Goal: Navigation & Orientation: Find specific page/section

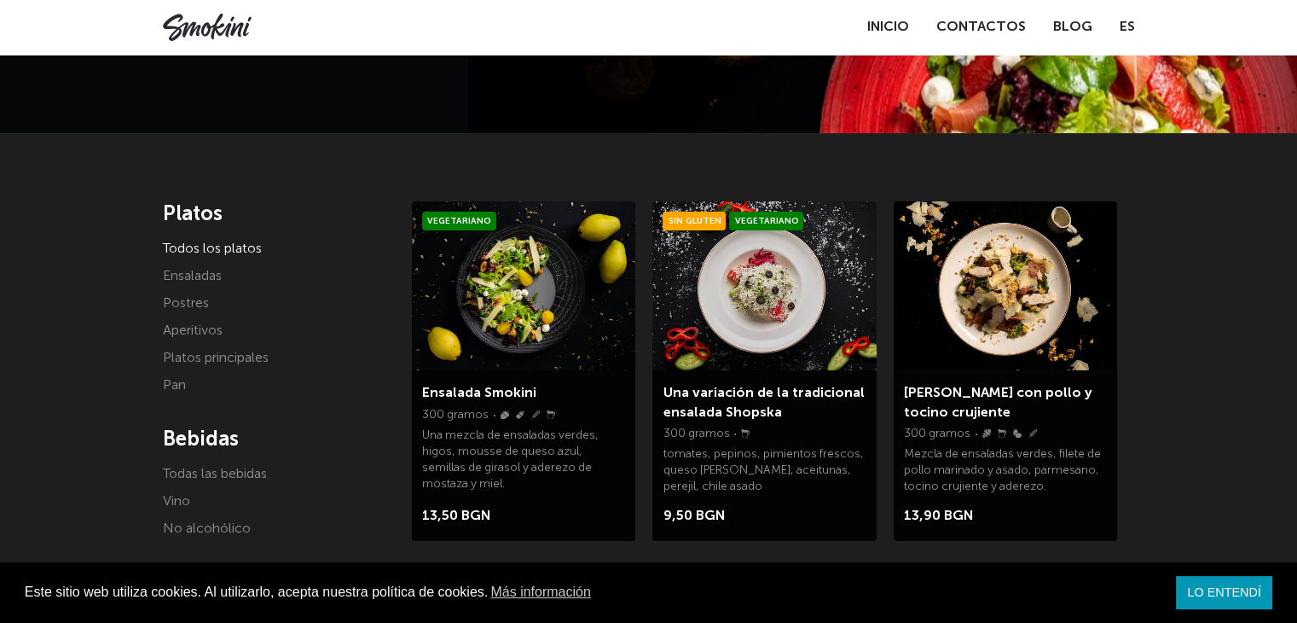
scroll to position [256, 0]
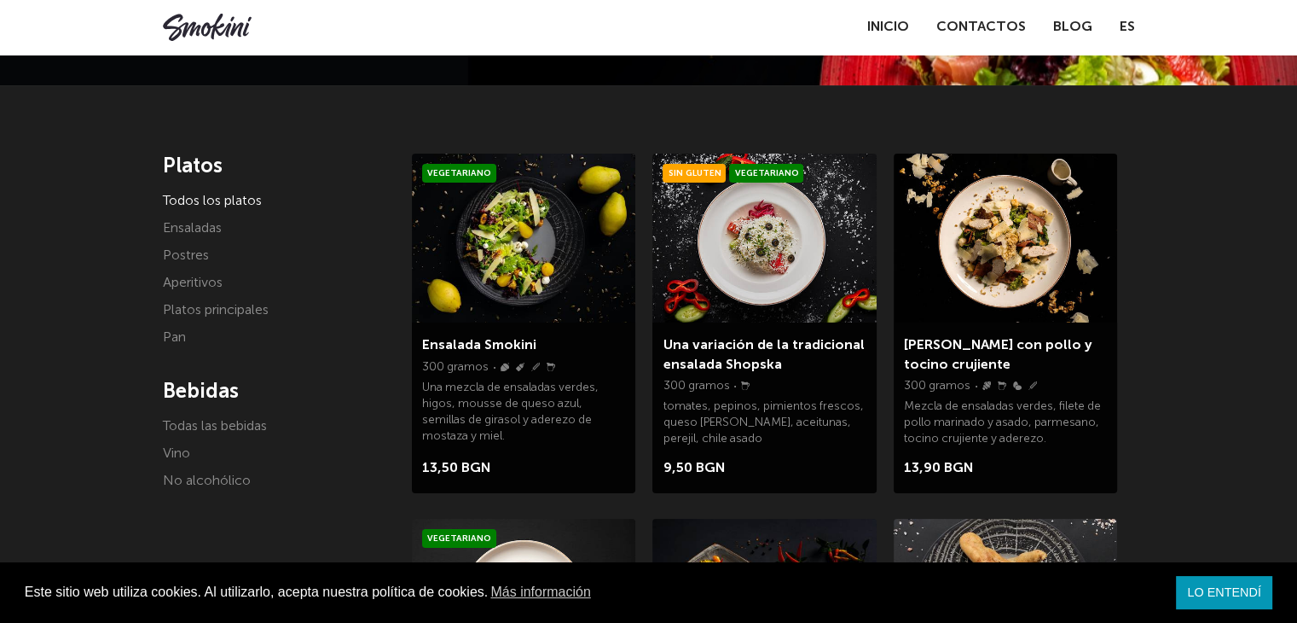
drag, startPoint x: 179, startPoint y: 456, endPoint x: 199, endPoint y: 444, distance: 23.0
click at [179, 456] on font "Vino" at bounding box center [176, 454] width 27 height 14
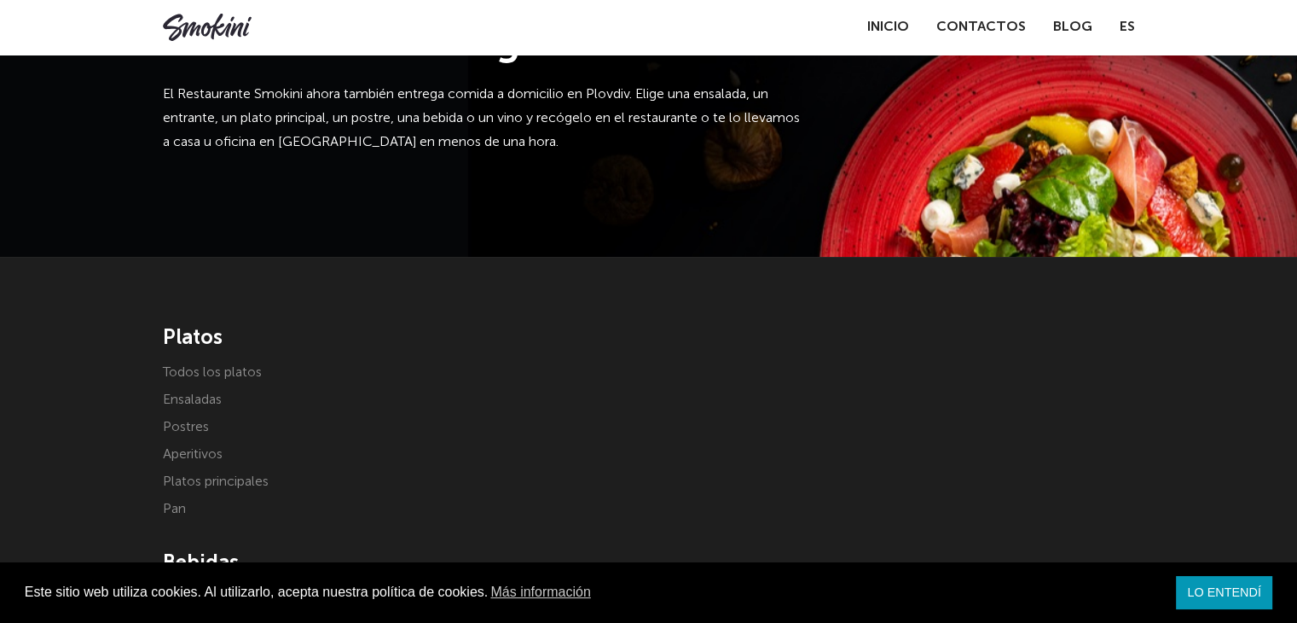
scroll to position [256, 0]
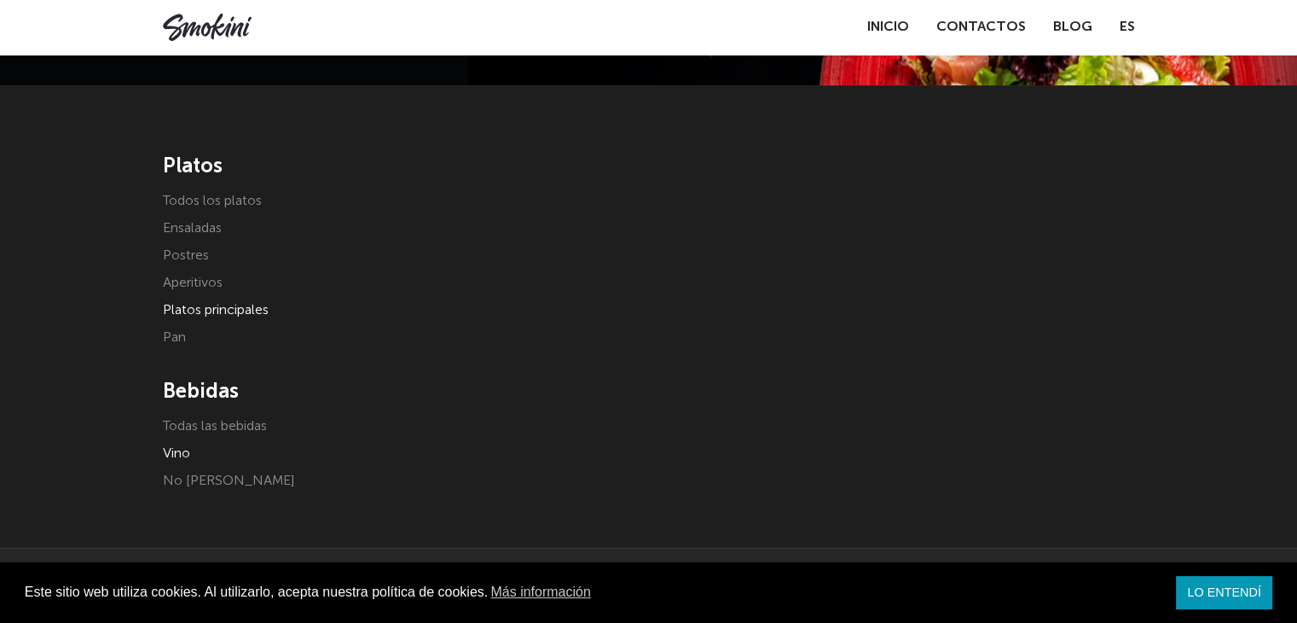
click at [187, 310] on font "Platos principales" at bounding box center [216, 311] width 106 height 14
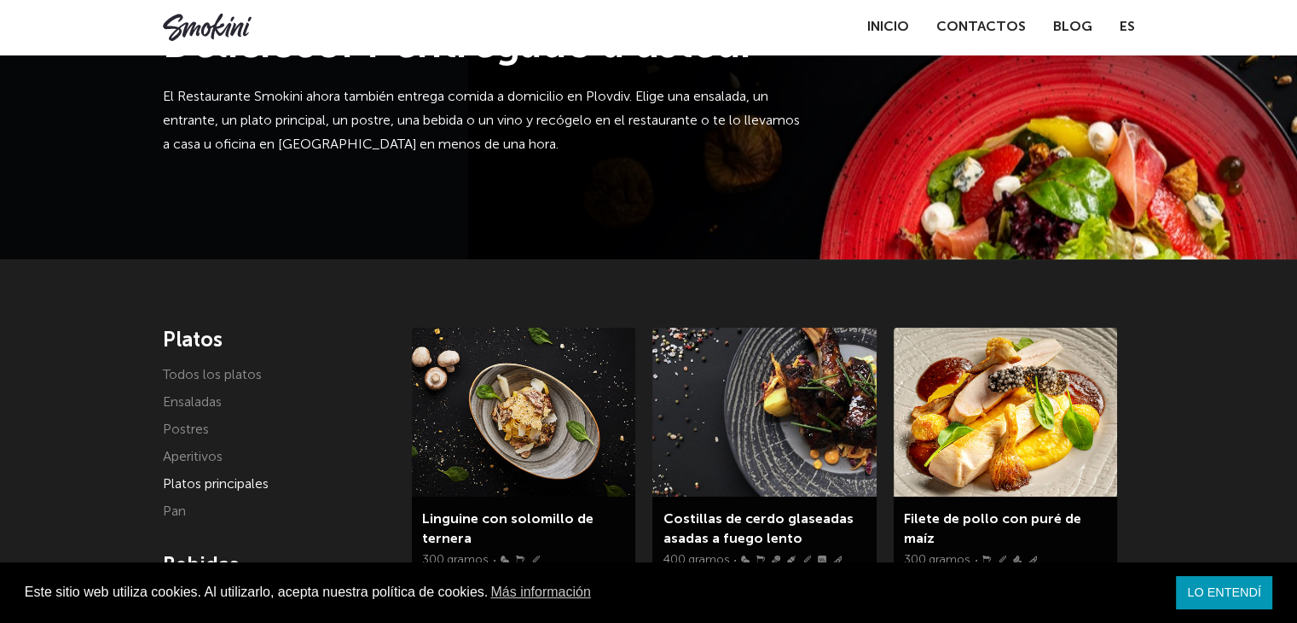
scroll to position [85, 0]
